Goal: Task Accomplishment & Management: Manage account settings

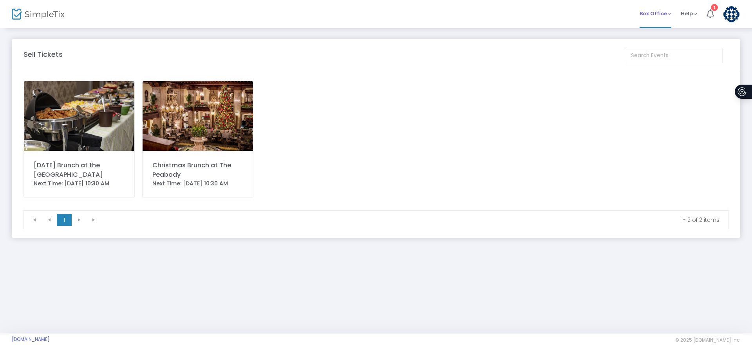
click at [663, 14] on span "Box Office" at bounding box center [655, 13] width 32 height 7
click at [712, 13] on icon at bounding box center [709, 13] width 7 height 9
click at [667, 16] on span "Box Office" at bounding box center [655, 13] width 32 height 7
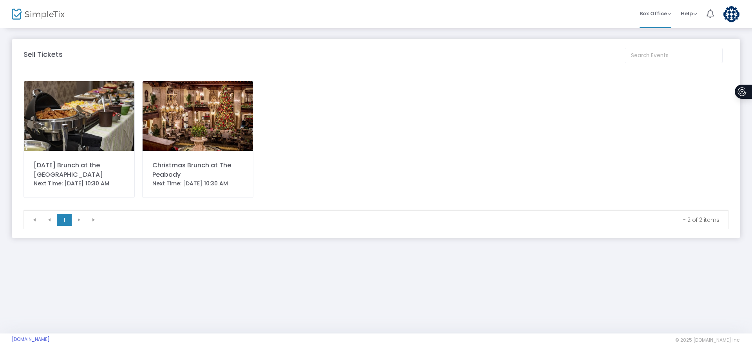
click at [732, 15] on img at bounding box center [731, 14] width 16 height 16
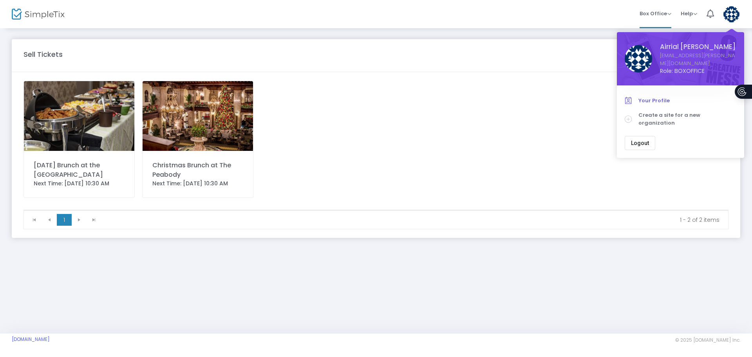
click at [649, 97] on span "Your Profile" at bounding box center [687, 101] width 98 height 8
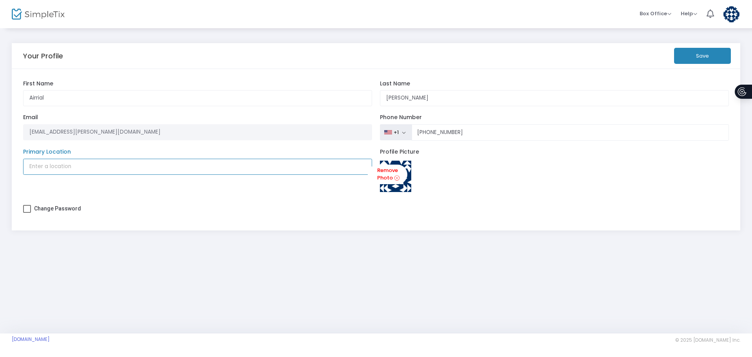
click at [63, 171] on input "Primary Location" at bounding box center [197, 167] width 349 height 16
click at [13, 19] on img at bounding box center [38, 14] width 53 height 11
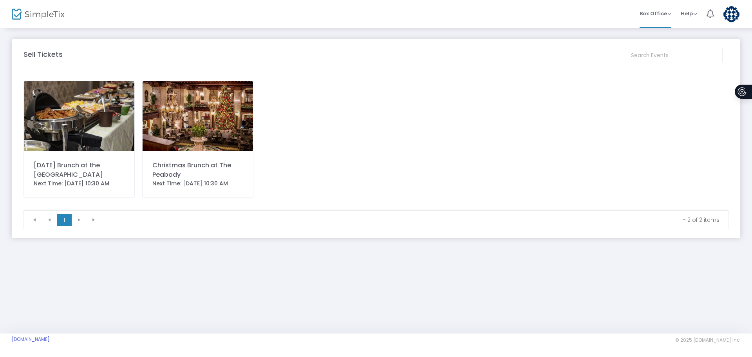
click at [84, 163] on div "[DATE] Brunch at the [GEOGRAPHIC_DATA]" at bounding box center [79, 170] width 91 height 19
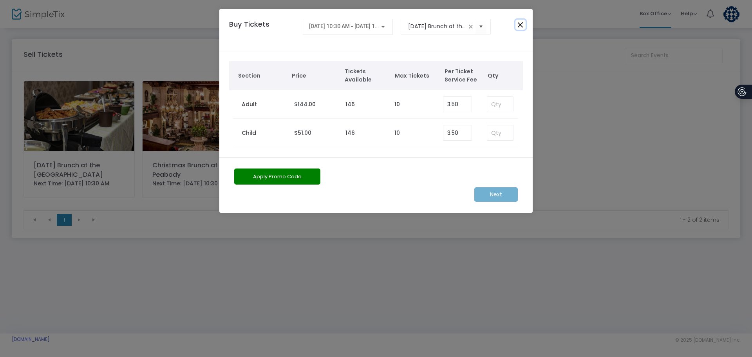
click at [520, 25] on button "Close" at bounding box center [520, 25] width 10 height 10
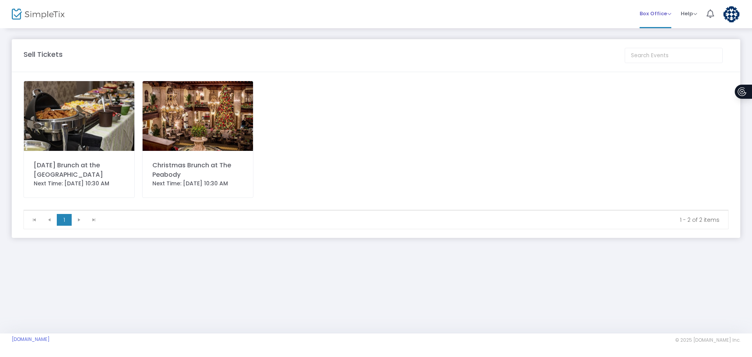
click at [664, 22] on span "Box Office Sell Tickets Bookings Sell Season Pass" at bounding box center [655, 14] width 32 height 20
click at [664, 16] on span "Box Office" at bounding box center [655, 13] width 32 height 7
click at [661, 45] on li "Bookings" at bounding box center [667, 41] width 56 height 15
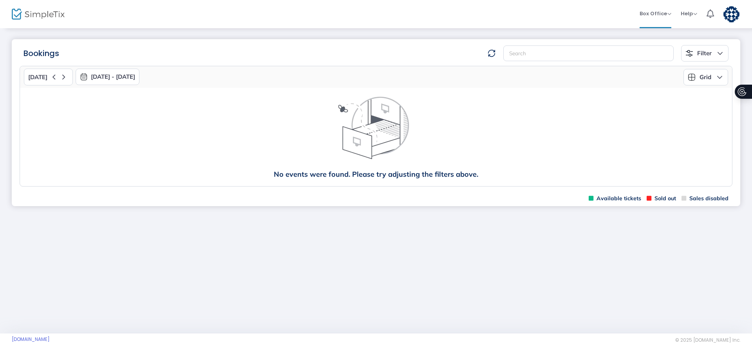
click at [46, 77] on button "[DATE]" at bounding box center [48, 77] width 49 height 17
click at [36, 77] on span "[DATE]" at bounding box center [37, 77] width 19 height 7
click at [62, 77] on icon at bounding box center [64, 77] width 10 height 10
click at [63, 76] on icon at bounding box center [64, 77] width 10 height 10
click at [105, 76] on button "[DATE] - [DATE]" at bounding box center [108, 77] width 64 height 16
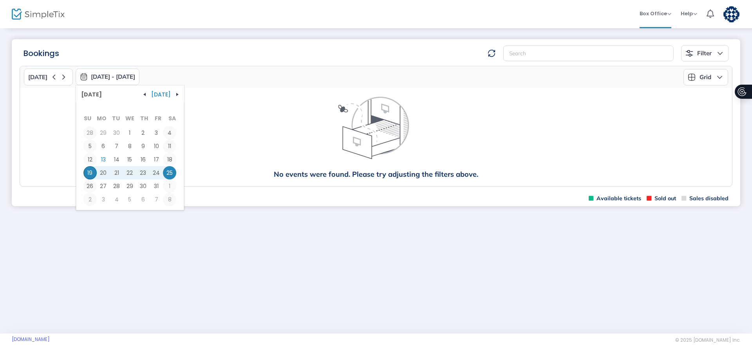
click at [170, 94] on span "[DATE]" at bounding box center [160, 94] width 43 height 11
click at [174, 93] on span "button" at bounding box center [177, 94] width 6 height 6
click at [139, 161] on span "13" at bounding box center [142, 159] width 13 height 13
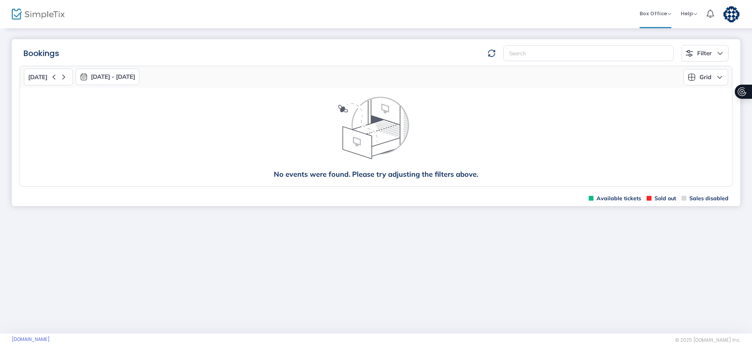
click at [33, 17] on img at bounding box center [38, 14] width 53 height 11
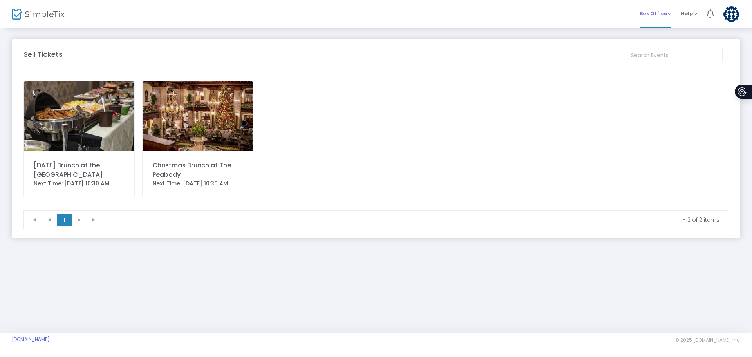
click at [664, 18] on span "Box Office Sell Tickets Bookings Sell Season Pass" at bounding box center [655, 14] width 32 height 20
click at [669, 18] on span "Box Office Sell Tickets Bookings Sell Season Pass" at bounding box center [655, 14] width 32 height 20
click at [668, 12] on span "Box Office" at bounding box center [655, 13] width 32 height 7
click at [653, 159] on div "[DATE] Brunch at the Peabody Next Time: [DATE] 10:30 AM Christmas Brunch at The…" at bounding box center [376, 145] width 713 height 129
click at [728, 11] on img at bounding box center [731, 14] width 16 height 16
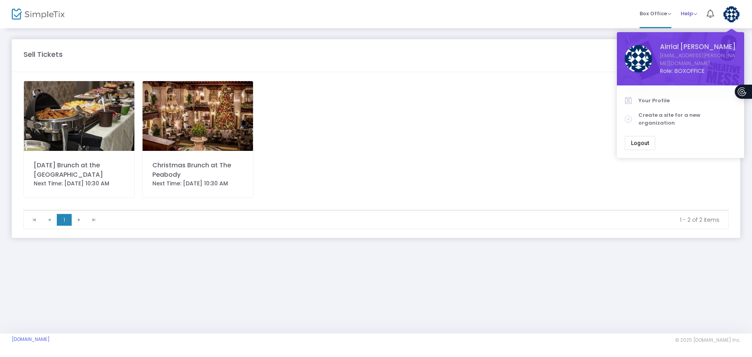
click at [698, 20] on li "Help View Docs Contact Support" at bounding box center [689, 14] width 26 height 28
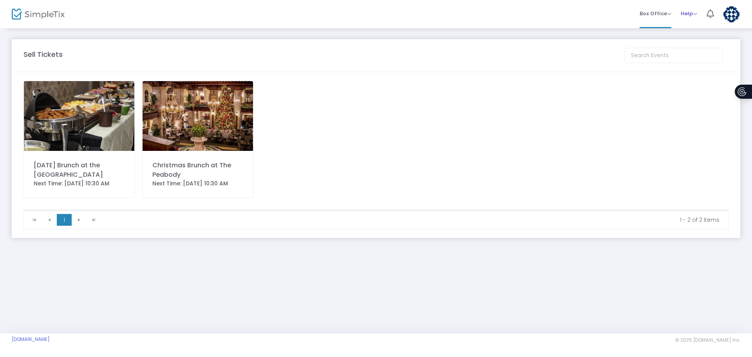
click at [693, 14] on span "Help" at bounding box center [688, 13] width 16 height 7
click at [668, 14] on span "Box Office" at bounding box center [655, 13] width 32 height 7
click at [551, 108] on div "[DATE] Brunch at the Peabody Next Time: [DATE] 10:30 AM Christmas Brunch at The…" at bounding box center [376, 145] width 713 height 129
click at [669, 16] on span "Box Office" at bounding box center [655, 13] width 32 height 7
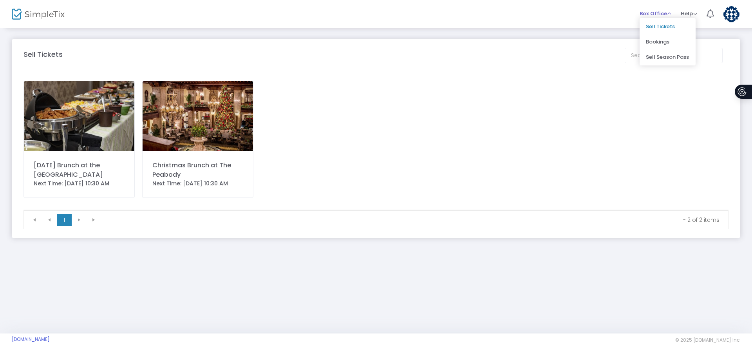
click at [669, 14] on span "Box Office" at bounding box center [655, 13] width 32 height 7
click at [668, 12] on span "Box Office" at bounding box center [655, 13] width 32 height 7
click at [655, 43] on li "Bookings" at bounding box center [667, 41] width 56 height 15
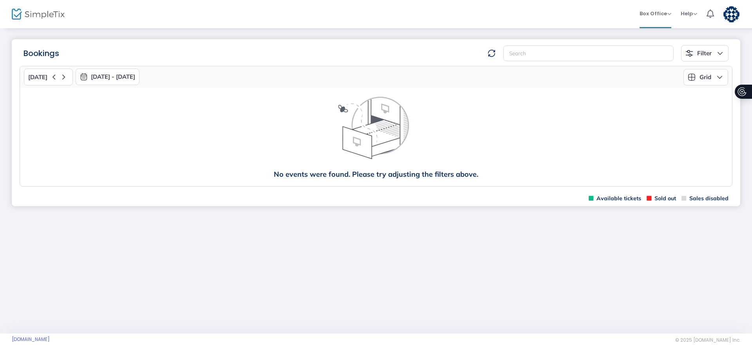
click at [703, 49] on button "Filter" at bounding box center [704, 53] width 47 height 16
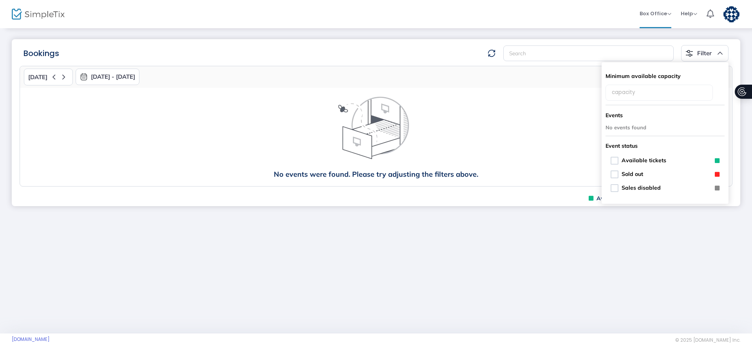
click at [717, 45] on button "Filter" at bounding box center [704, 53] width 47 height 16
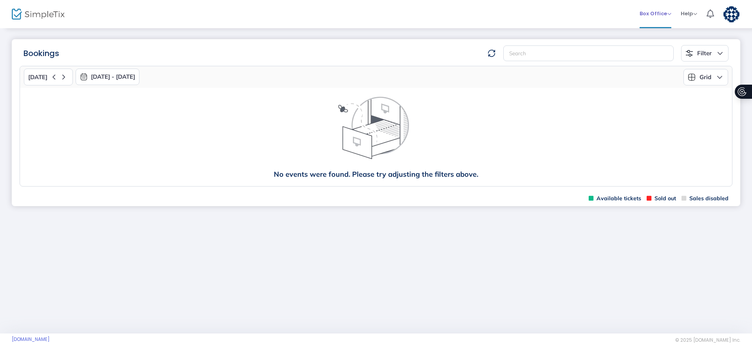
click at [662, 17] on div "Box Office Sell Tickets Bookings Sell Season Pass" at bounding box center [655, 14] width 32 height 8
click at [667, 15] on span "Box Office" at bounding box center [655, 13] width 32 height 7
click at [524, 21] on div "Box Office Sell Tickets Bookings Sell Season Pass Memberships Help View Docs Co…" at bounding box center [426, 14] width 652 height 28
click at [674, 13] on li "Box Office Sell Tickets Bookings Sell Season Pass" at bounding box center [655, 14] width 41 height 28
click at [724, 14] on img at bounding box center [731, 14] width 16 height 16
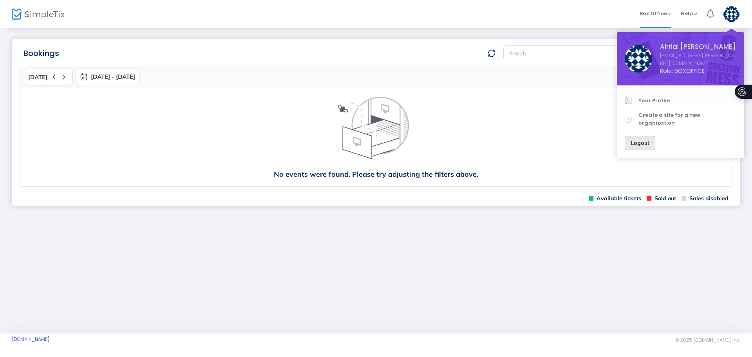
click at [645, 140] on span "Logout" at bounding box center [640, 143] width 18 height 6
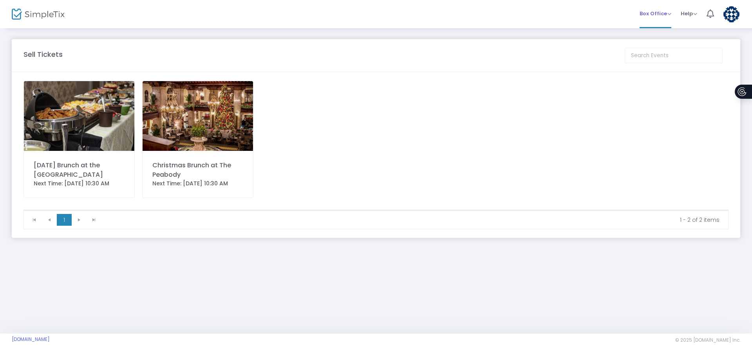
click at [667, 14] on span "Box Office" at bounding box center [655, 13] width 32 height 7
click at [666, 40] on li "Bookings" at bounding box center [667, 41] width 56 height 15
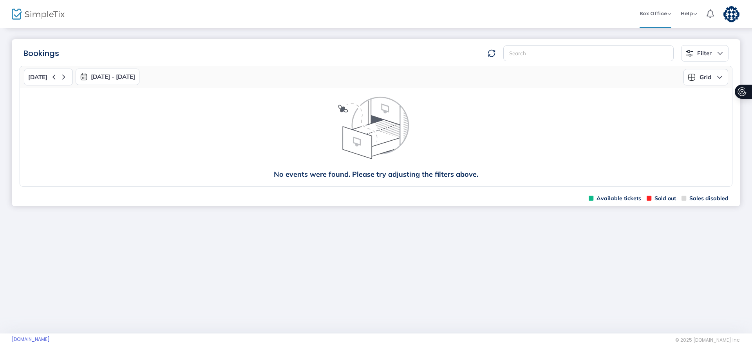
click at [37, 49] on m-panel-title "Bookings" at bounding box center [41, 53] width 36 height 12
click at [84, 78] on img "button" at bounding box center [84, 77] width 8 height 8
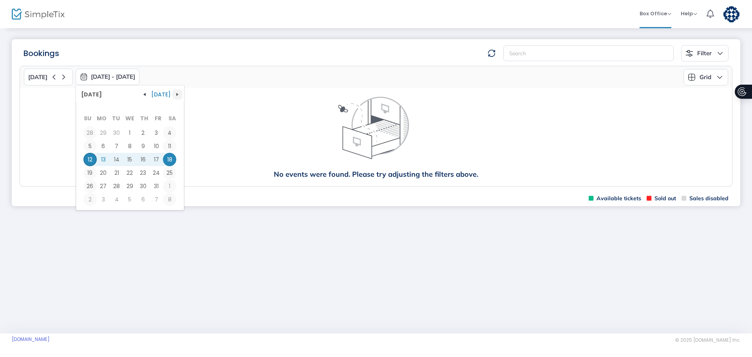
click at [179, 94] on button "button" at bounding box center [177, 94] width 10 height 10
click at [141, 189] on span "27" at bounding box center [142, 185] width 13 height 13
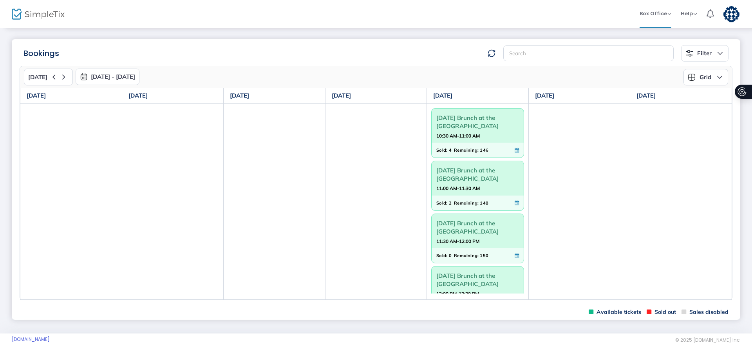
click at [486, 124] on span "[DATE] Brunch at the [GEOGRAPHIC_DATA]" at bounding box center [477, 122] width 83 height 20
